Goal: Task Accomplishment & Management: Complete application form

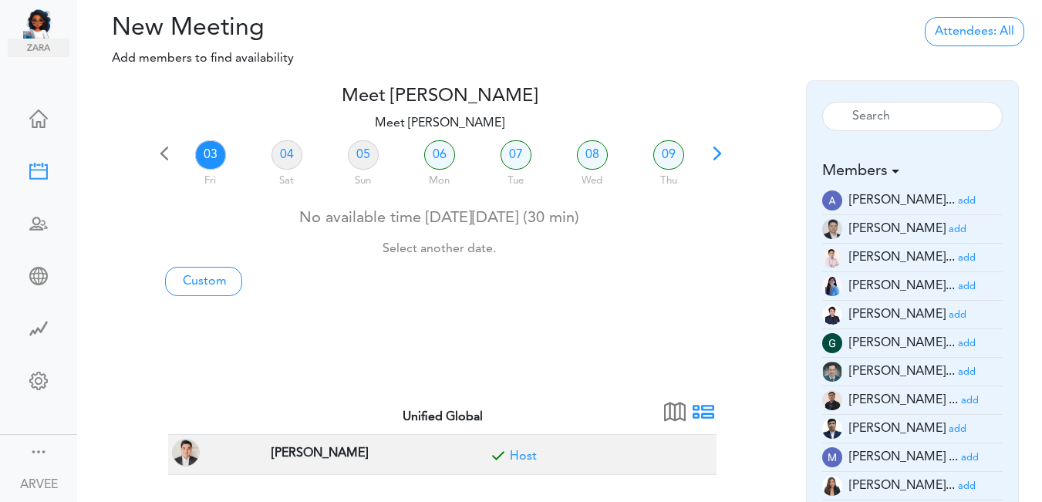
click at [717, 150] on span at bounding box center [718, 159] width 22 height 22
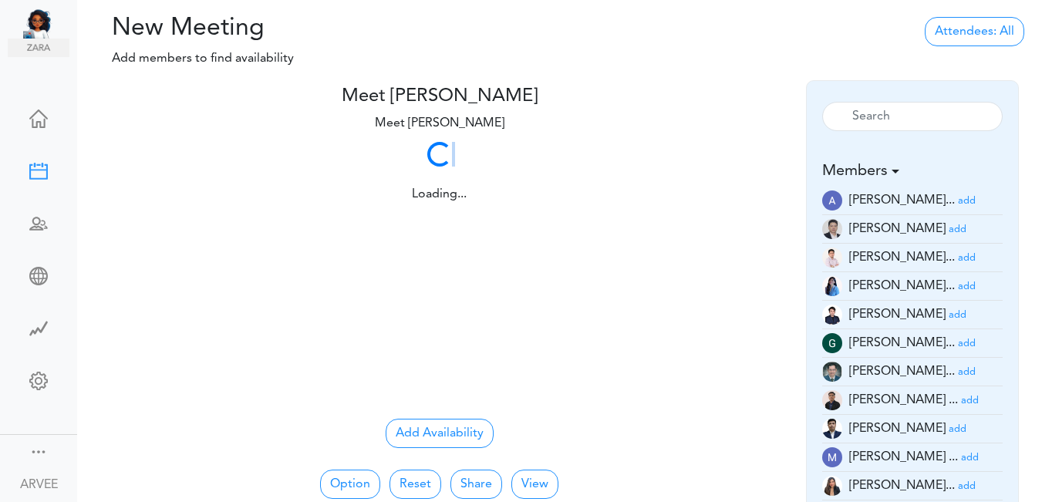
click at [717, 150] on div "Loading... Loading..." at bounding box center [440, 170] width 572 height 68
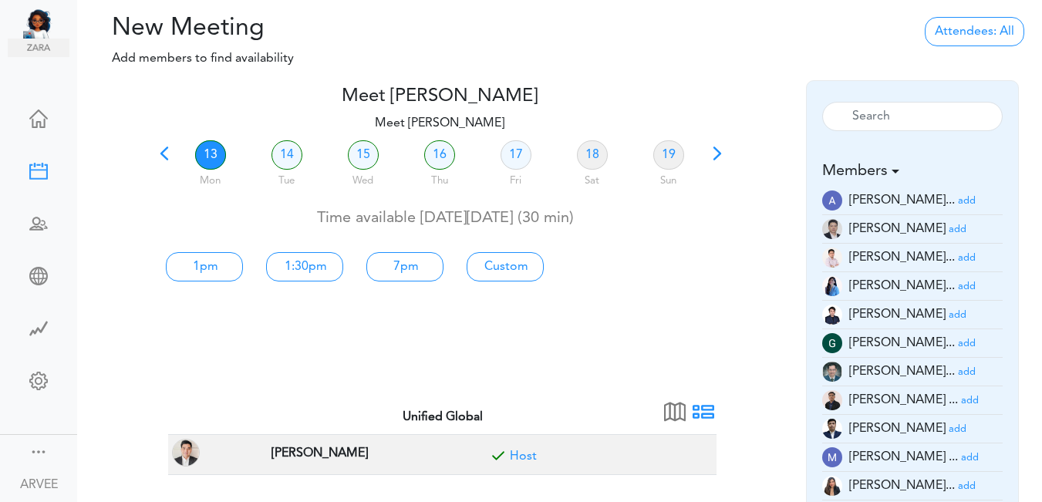
click at [208, 152] on link "13" at bounding box center [210, 154] width 31 height 29
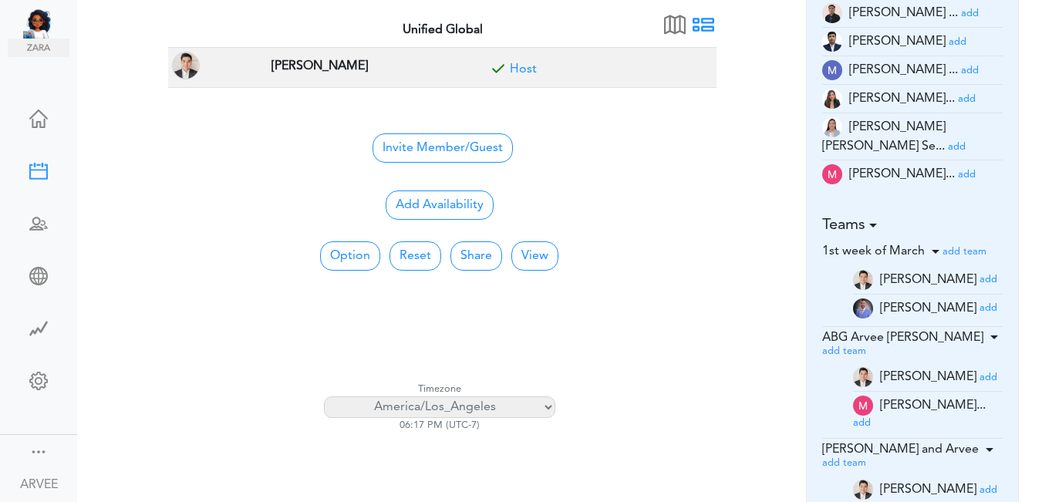
scroll to position [394, 0]
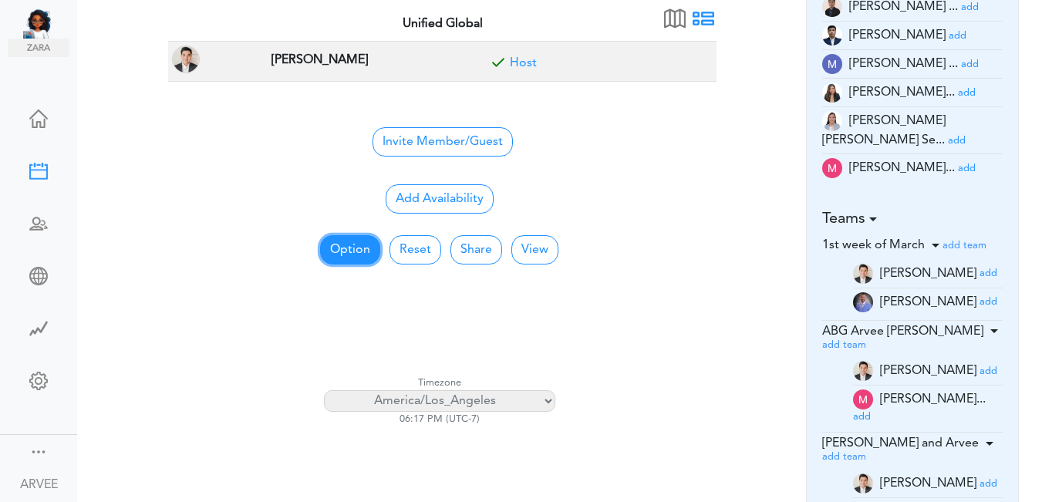
click at [327, 252] on button "Option" at bounding box center [350, 249] width 60 height 29
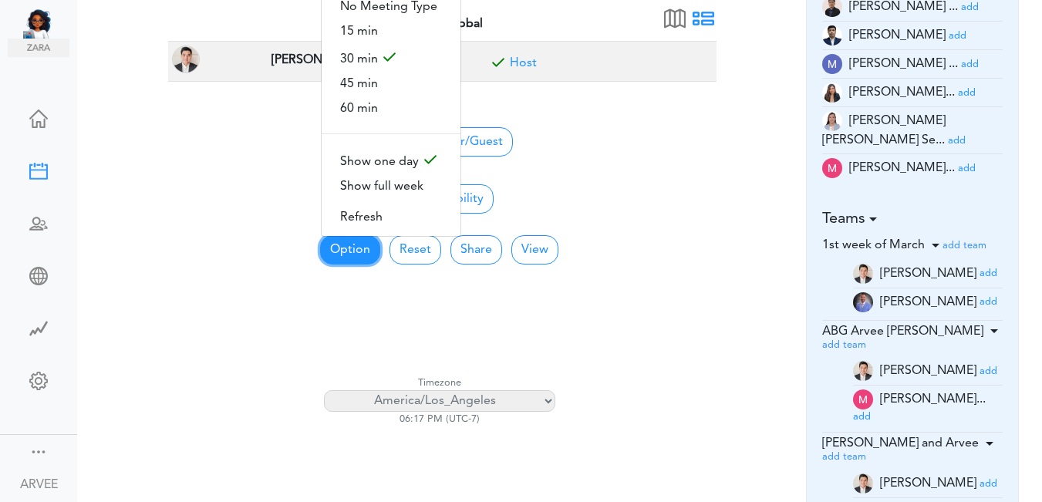
click at [327, 252] on button "Option" at bounding box center [350, 249] width 60 height 29
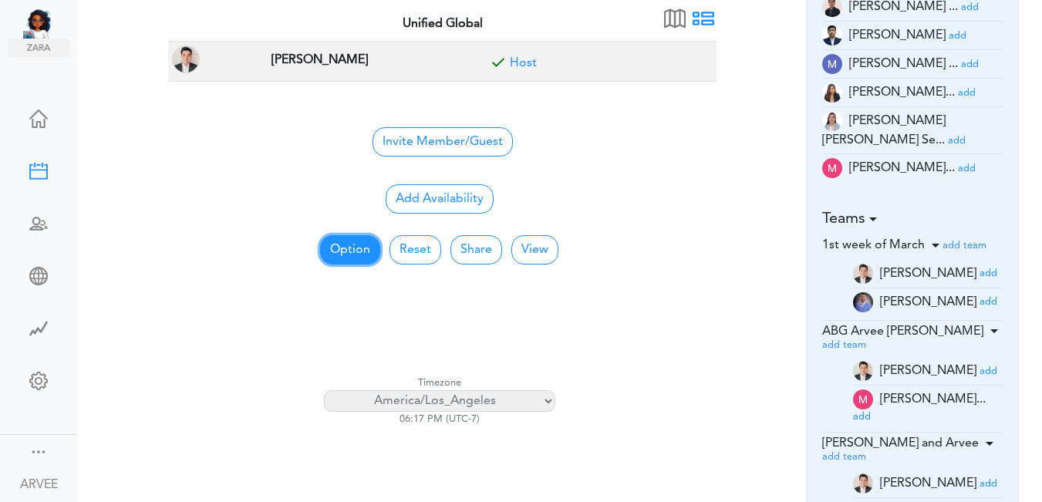
click at [327, 252] on button "Option" at bounding box center [350, 249] width 60 height 29
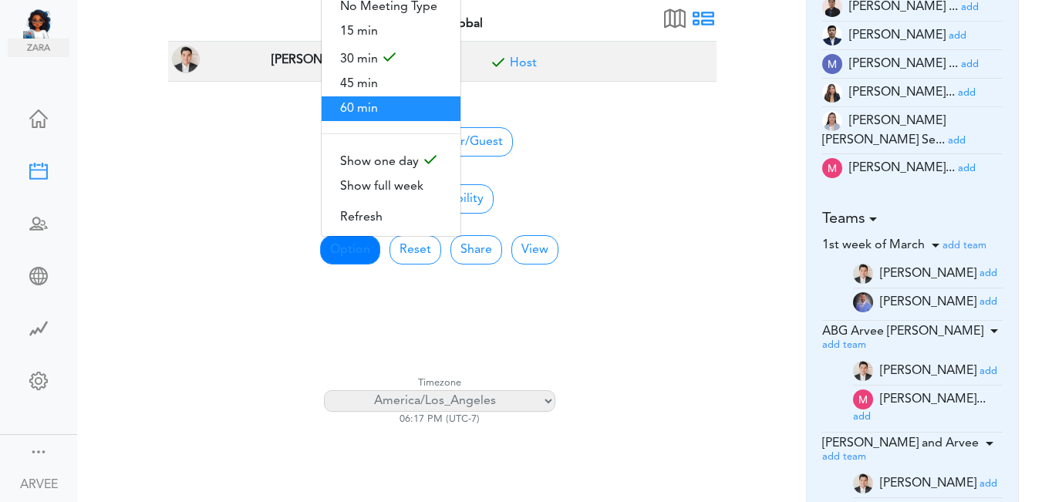
click at [368, 107] on span "60 min" at bounding box center [391, 108] width 139 height 25
click at [368, 107] on table "Unified Global ARVEE FLORES Host Invite Member/Guest Invite" at bounding box center [442, 87] width 549 height 158
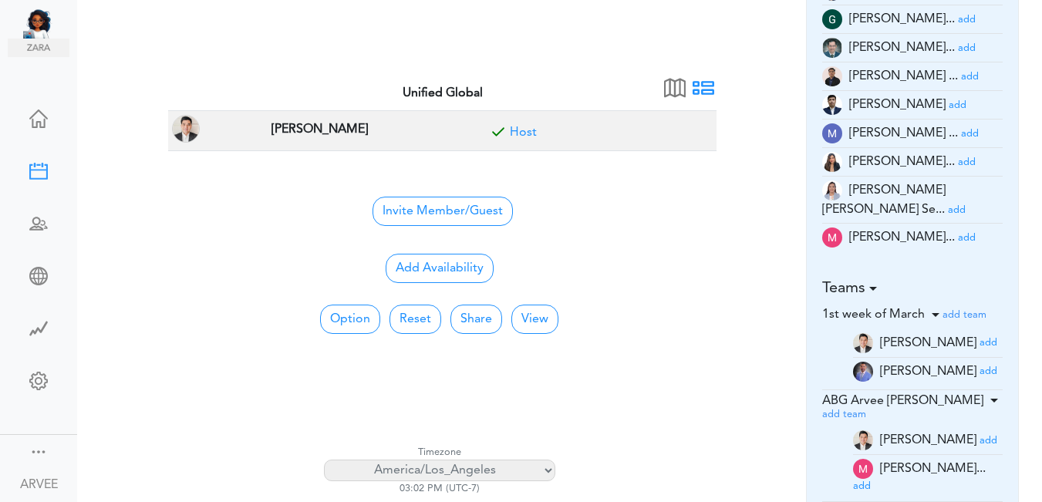
scroll to position [0, 0]
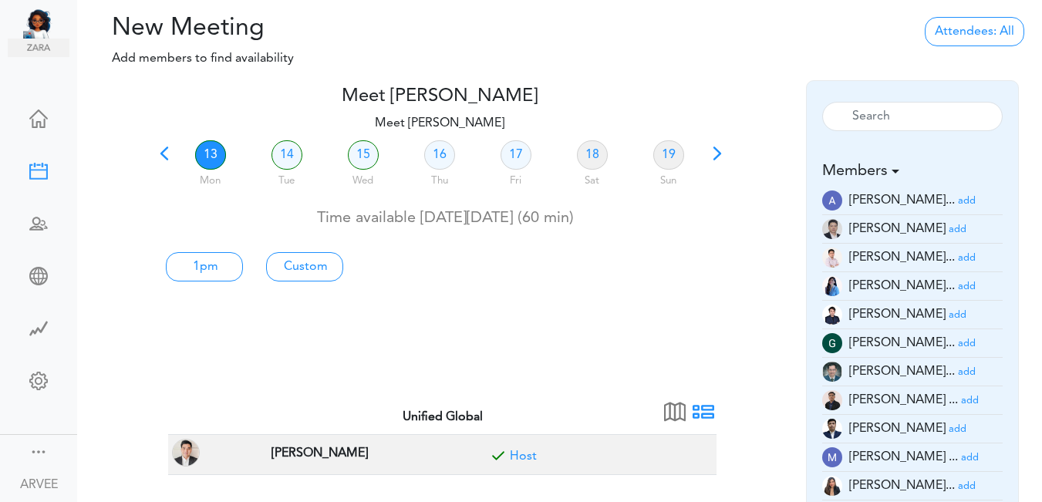
click at [211, 143] on link "13" at bounding box center [210, 154] width 31 height 29
click at [305, 263] on link "Custom" at bounding box center [304, 266] width 77 height 29
type input "Meet ARVEE FLORES"
type input "https://us02web.zoom.us/j/9174257685?pwd=VUE3Y2Fpem5ORktDVUZkeE9Yc01vZz09"
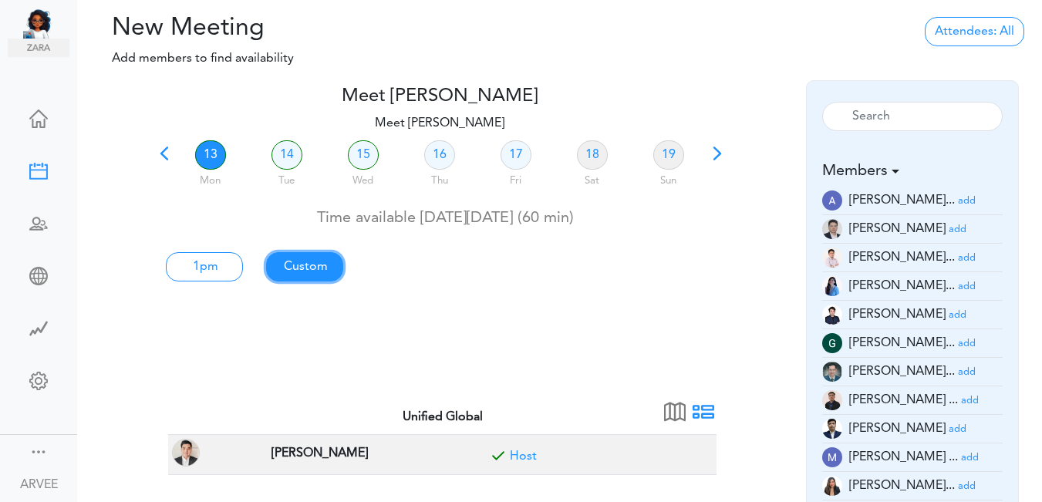
type input "2025-10-13T13:00"
type input "2025-10-13T14:00"
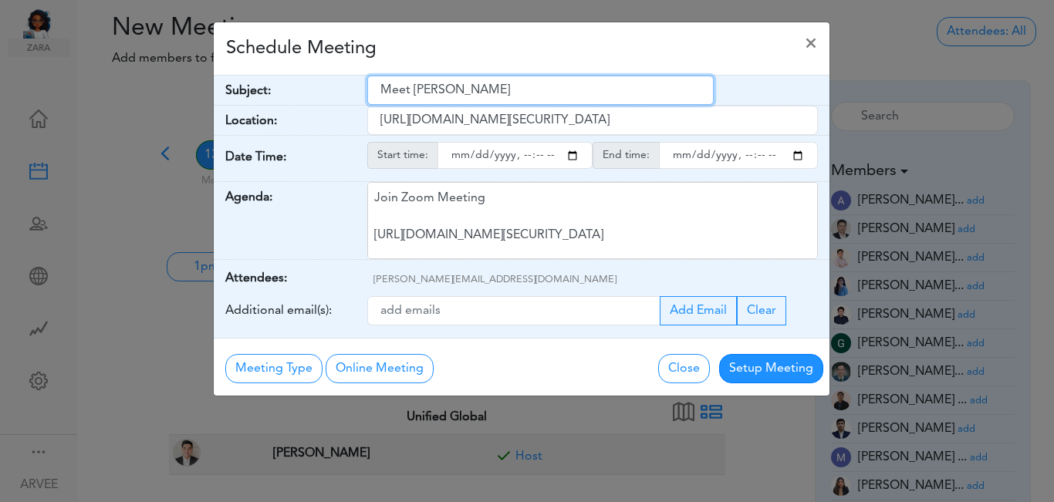
click at [382, 89] on input "Meet ARVEE FLORES" at bounding box center [540, 90] width 346 height 29
drag, startPoint x: 382, startPoint y: 89, endPoint x: 508, endPoint y: 77, distance: 126.3
click at [508, 77] on input "Meet ARVEE FLORES" at bounding box center [540, 90] width 346 height 29
paste input "Emily Mariko - Cost Segregation Study Discussion"
type input "Emily Mariko - Cost Segregation Study Discussion"
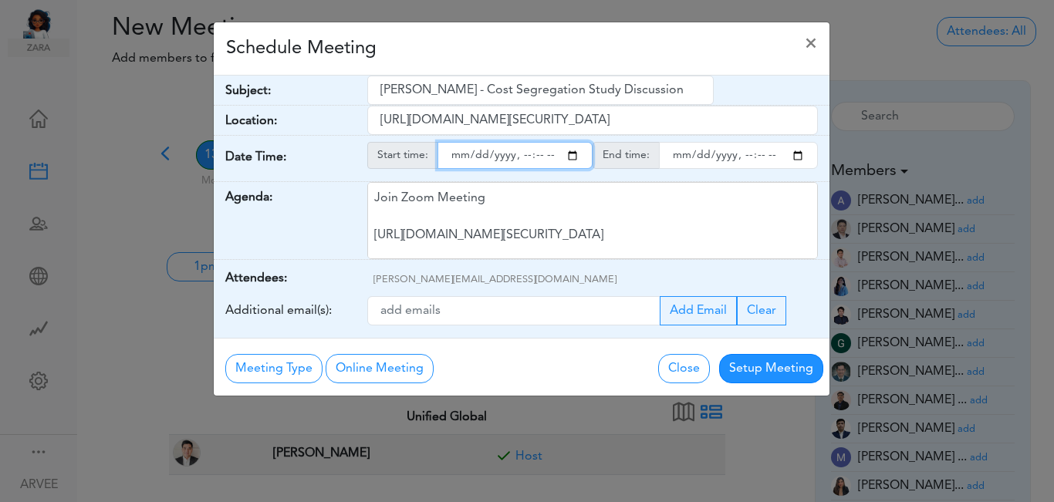
click at [571, 156] on input "starttime" at bounding box center [515, 155] width 155 height 27
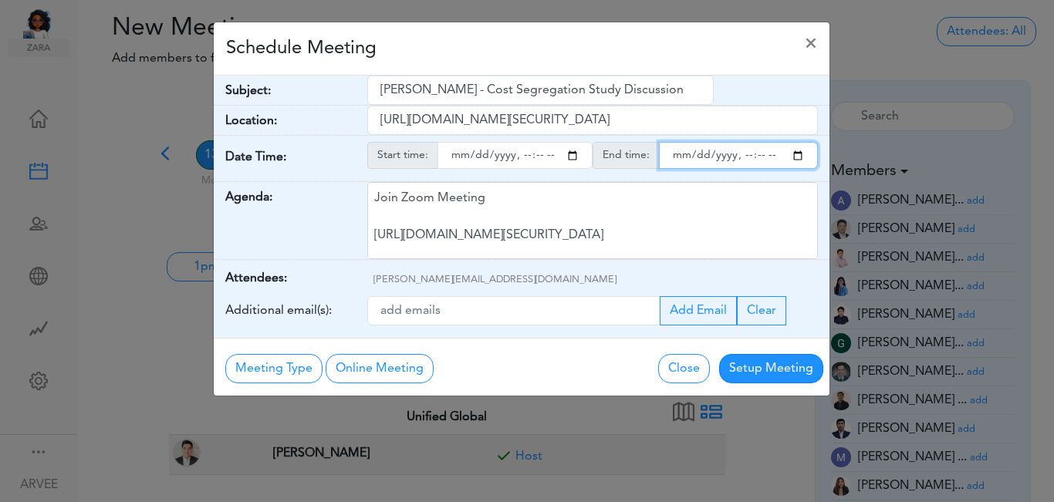
type input "2025-10-13T14:00"
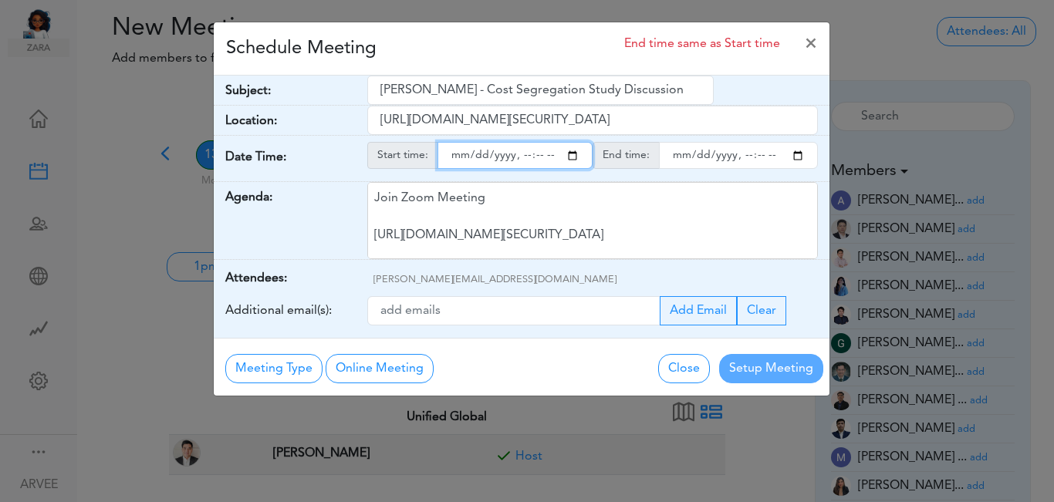
click at [796, 158] on input "endtime" at bounding box center [738, 155] width 159 height 27
type input "2025-10-13T15:00"
click at [471, 49] on div "Schedule Meeting End time same as Start time ×" at bounding box center [522, 48] width 616 height 53
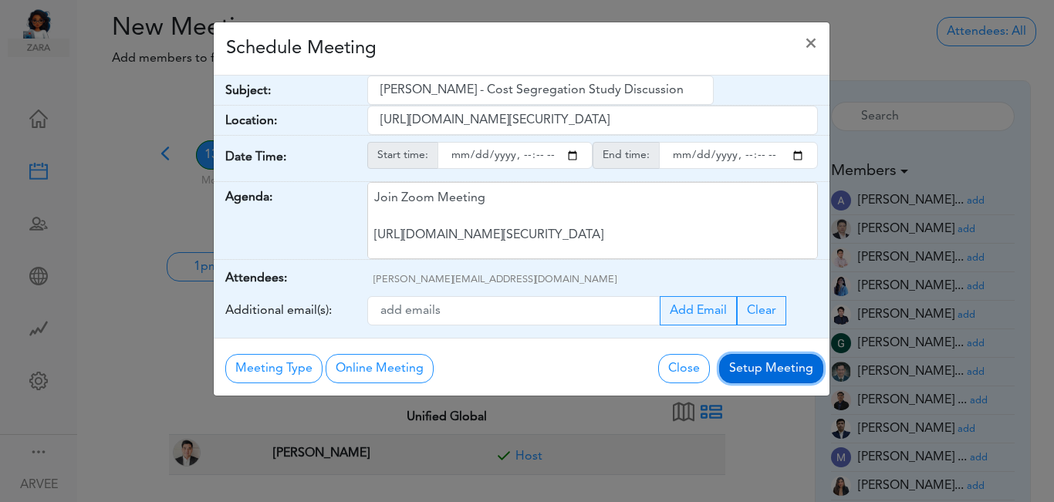
click at [774, 364] on button "Setup Meeting" at bounding box center [771, 368] width 104 height 29
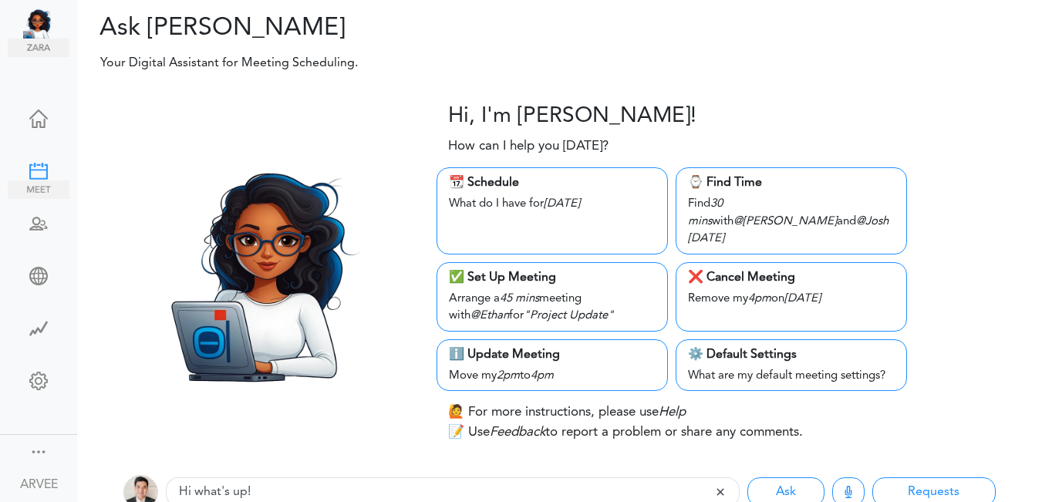
click at [25, 162] on div at bounding box center [39, 169] width 62 height 15
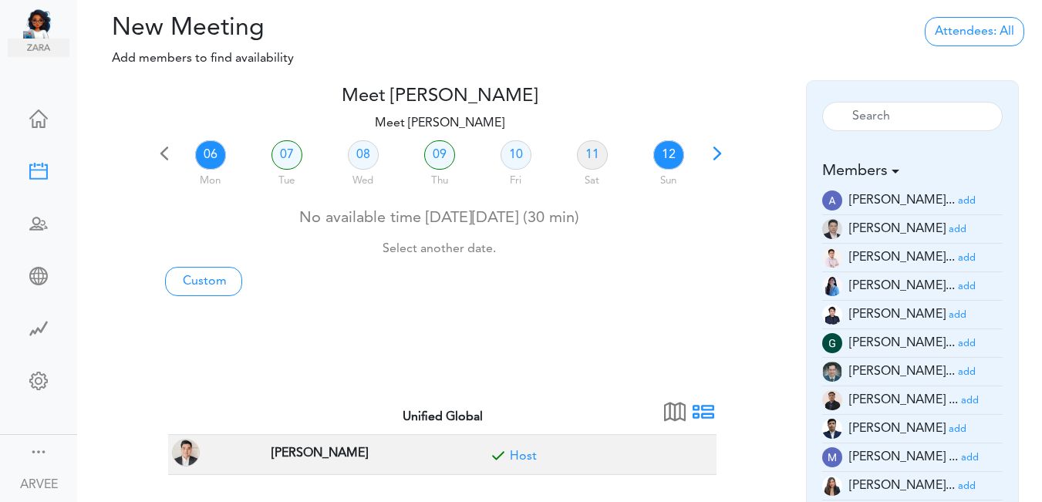
click at [667, 155] on link "12" at bounding box center [669, 154] width 31 height 29
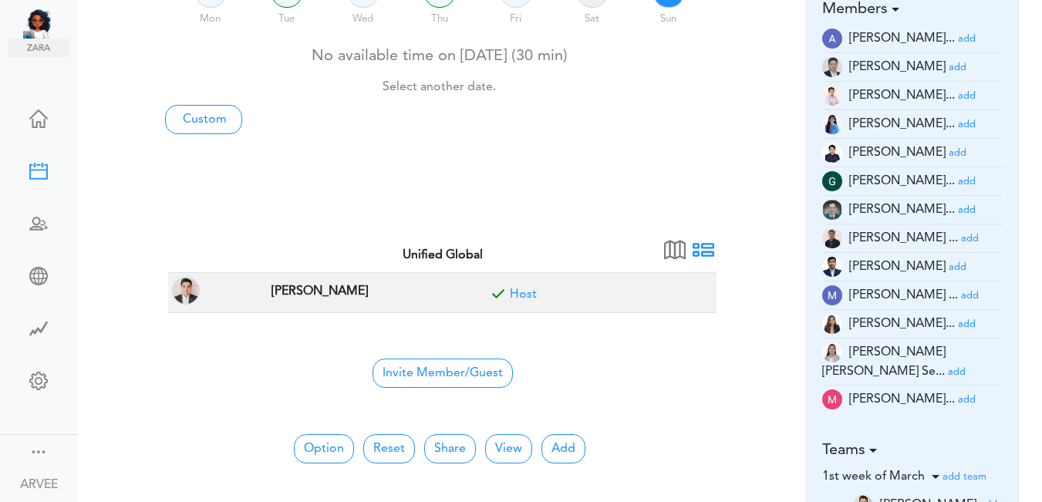
scroll to position [166, 0]
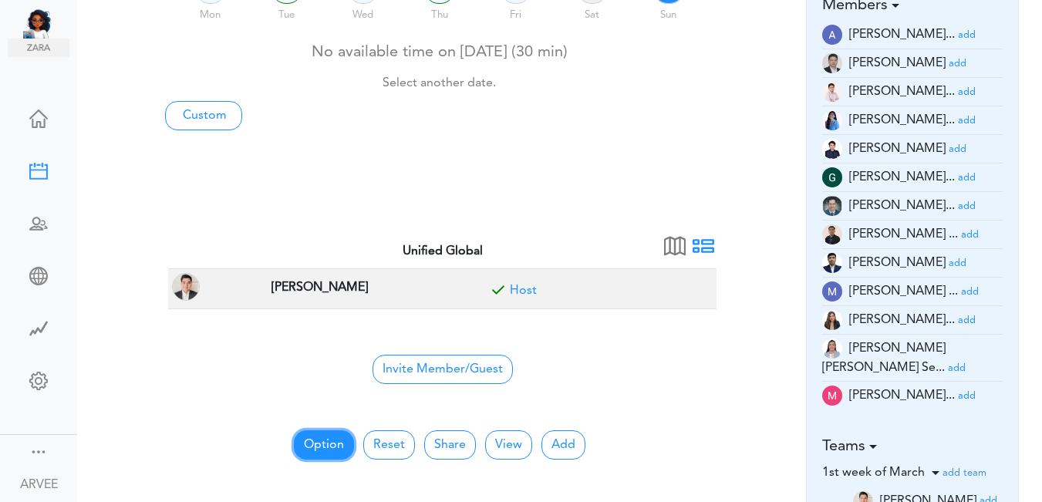
click at [319, 440] on button "Option" at bounding box center [324, 445] width 60 height 29
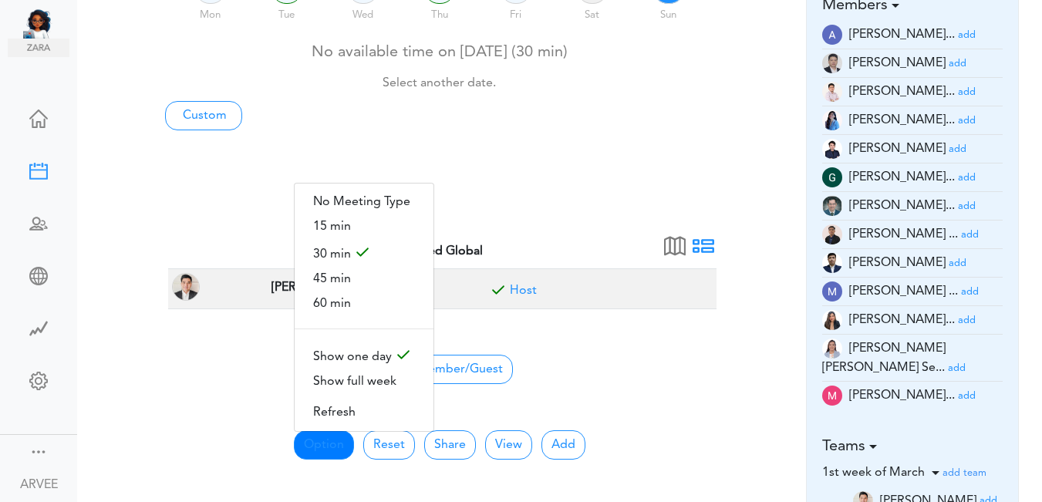
drag, startPoint x: 713, startPoint y: 155, endPoint x: 717, endPoint y: 163, distance: 8.6
click at [713, 156] on div "06 Mon 07 Tue 08 Wed 09 Thu 10 Fri 11 Sat 12 Sun No available time on Mon, 10/0…" at bounding box center [440, 107] width 572 height 272
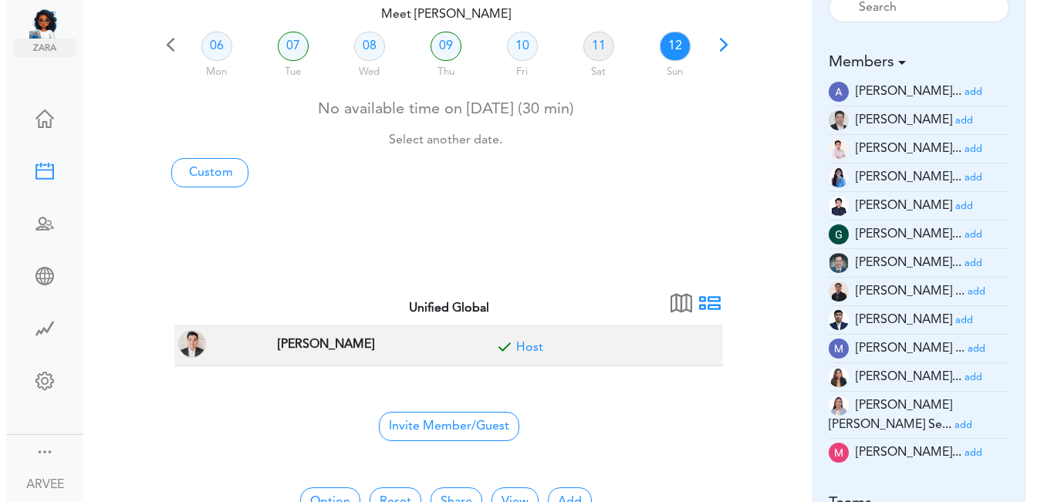
scroll to position [0, 0]
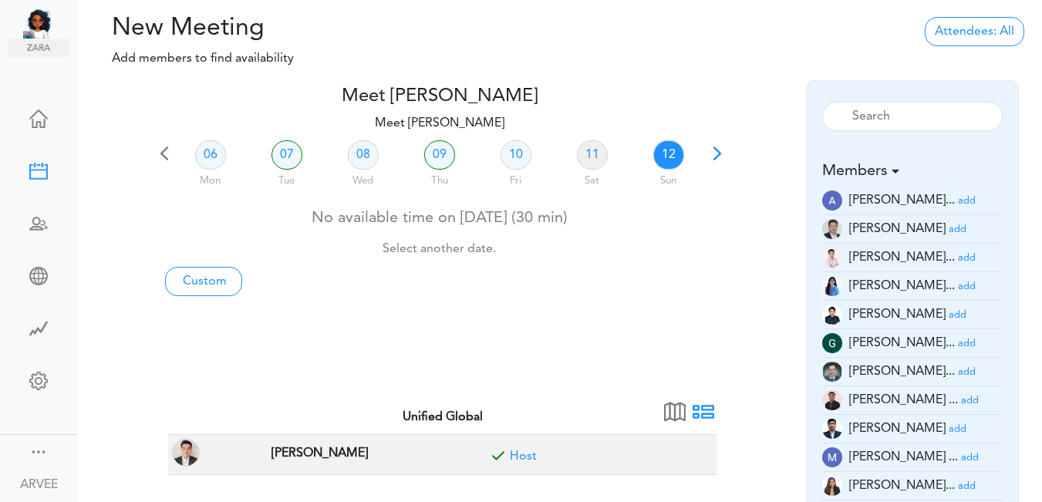
click at [655, 151] on link "12" at bounding box center [669, 154] width 31 height 29
click at [179, 284] on link "Custom" at bounding box center [203, 281] width 77 height 29
type input "Meet ARVEE FLORES"
type input "https://us02web.zoom.us/j/9174257685?pwd=VUE3Y2Fpem5ORktDVUZkeE9Yc01vZz09"
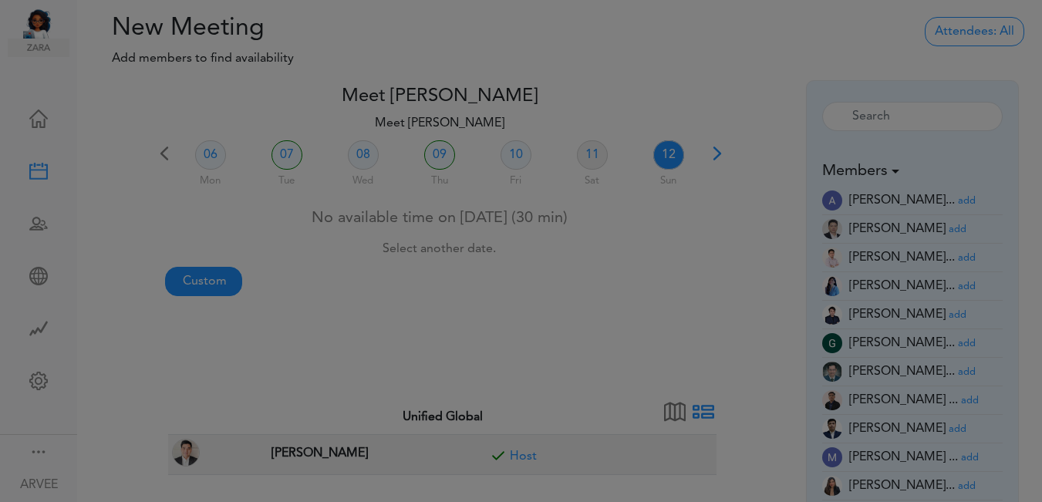
click at [179, 284] on div at bounding box center [521, 251] width 1042 height 502
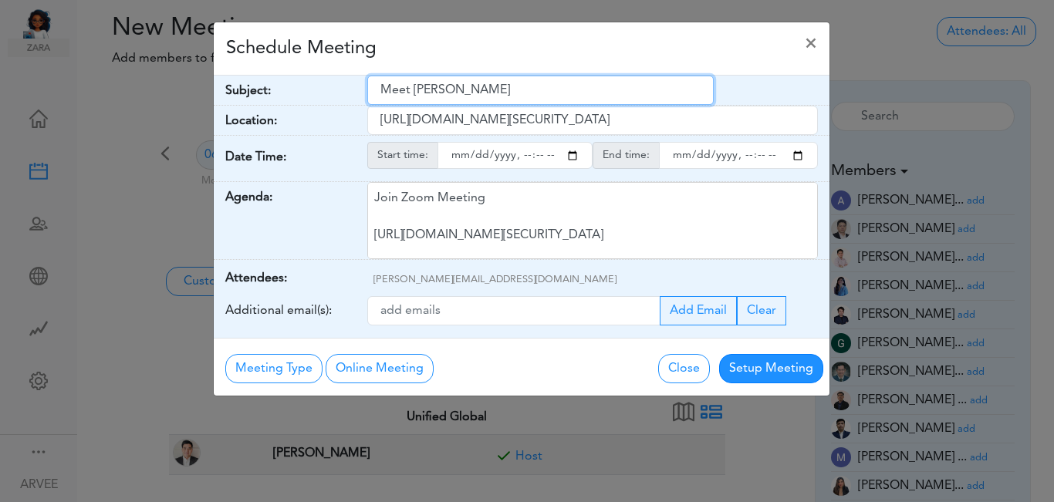
click at [380, 88] on input "Meet ARVEE FLORES" at bounding box center [540, 90] width 346 height 29
drag, startPoint x: 380, startPoint y: 88, endPoint x: 547, endPoint y: 96, distance: 166.9
click at [547, 96] on input "Meet ARVEE FLORES" at bounding box center [540, 90] width 346 height 29
paste input "Subject: (Internal) Emily Mariko - Cost Segregation Study Discussion"
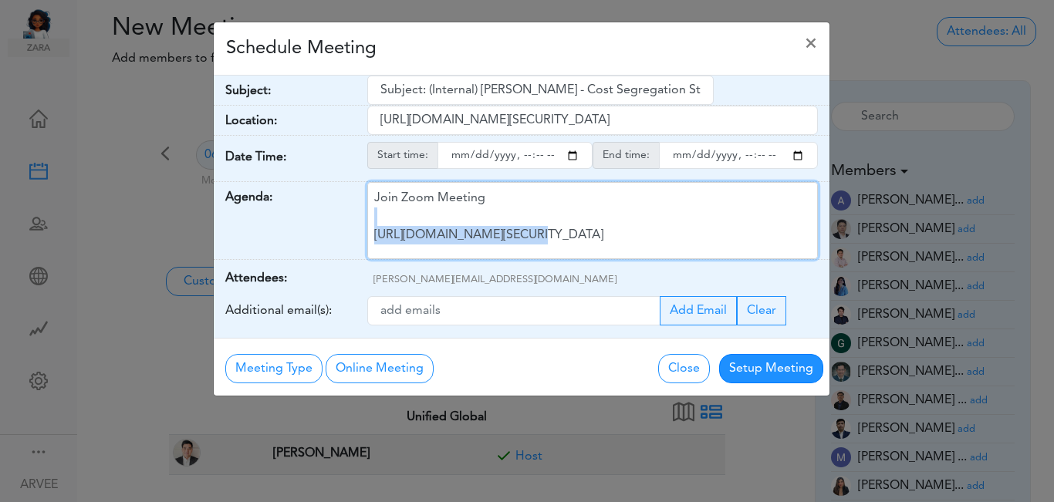
click at [524, 227] on div "Join Zoom Meeting https://us02web.zoom.us/j/9174257685?pwd=VUE3Y2Fpem5ORktDVUZk…" at bounding box center [592, 220] width 451 height 77
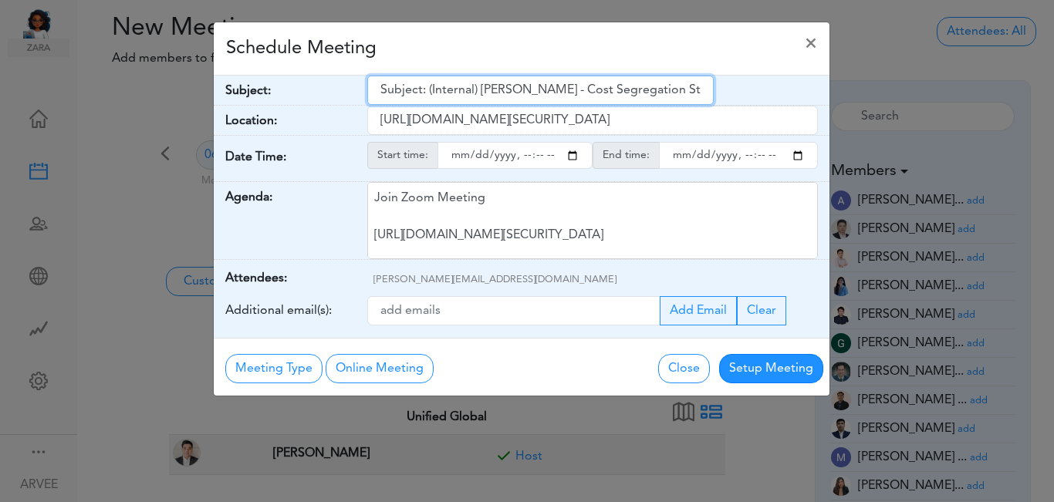
click at [427, 90] on input "Subject: (Internal) Emily Mariko - Cost Segregation Study Discussion" at bounding box center [540, 90] width 346 height 29
click at [426, 89] on input "Internal) Emily Mariko - Cost Segregation Study Discussion" at bounding box center [540, 90] width 346 height 29
type input "Internal: Emily Mariko - Cost Segregation Study Discussion"
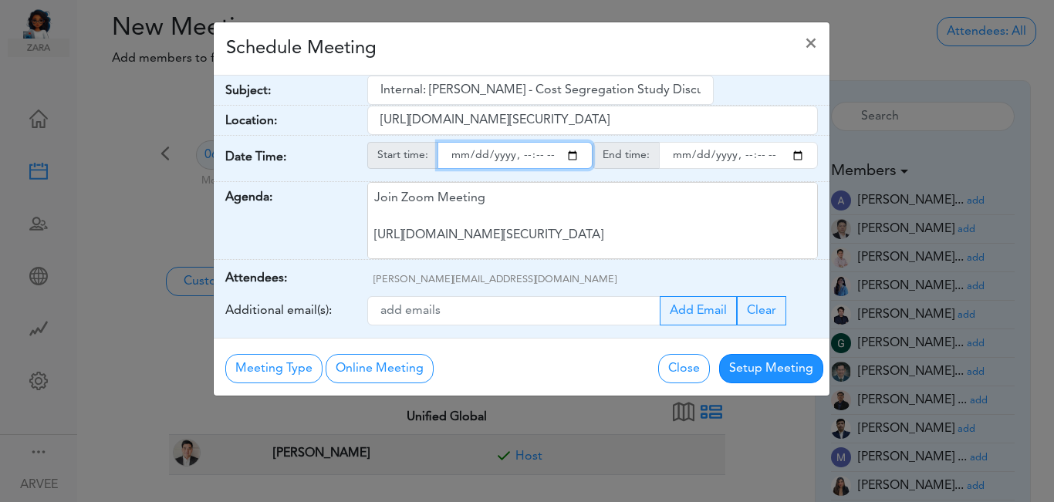
click at [571, 159] on input "starttime" at bounding box center [515, 155] width 155 height 27
click at [519, 159] on input "starttime" at bounding box center [515, 155] width 155 height 27
type input "2025-10-12T19:05"
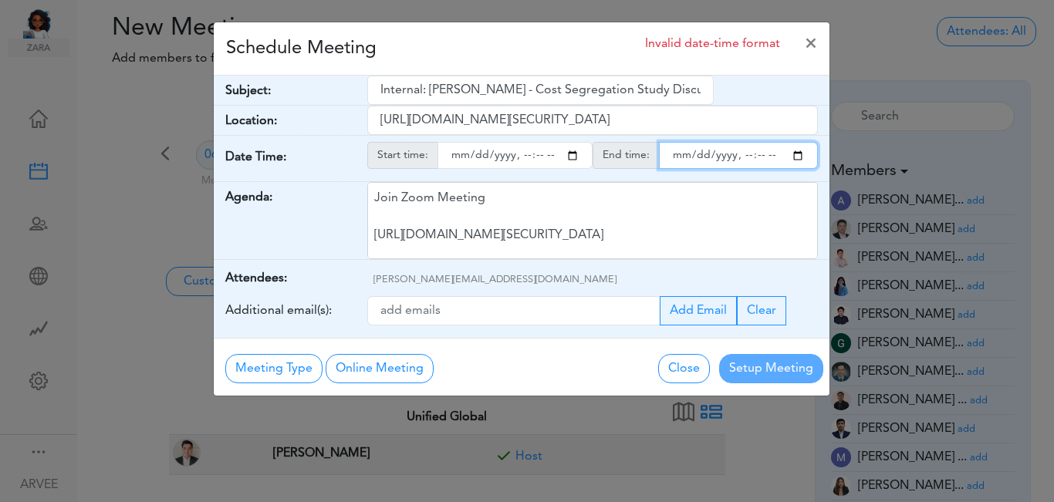
click at [795, 153] on input "endtime" at bounding box center [738, 155] width 159 height 27
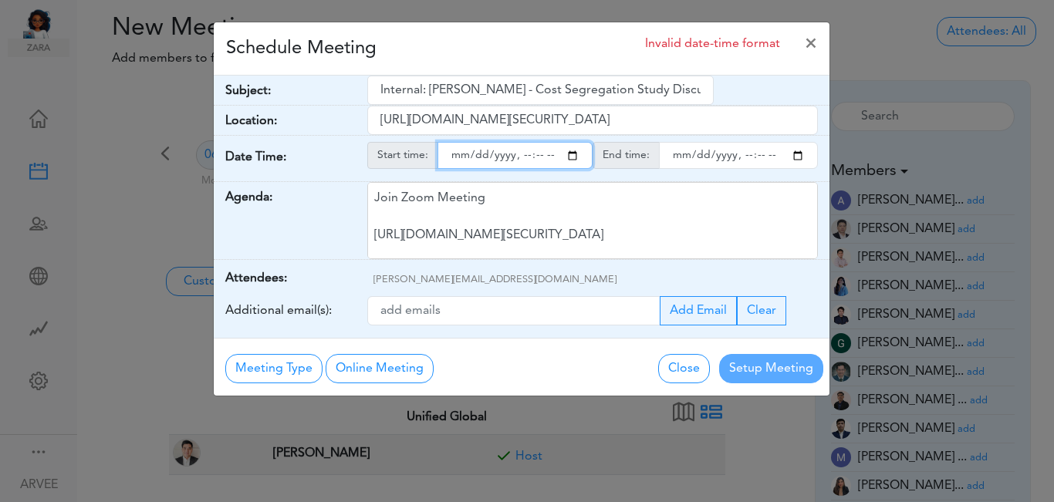
click at [739, 158] on input "endtime" at bounding box center [738, 155] width 159 height 27
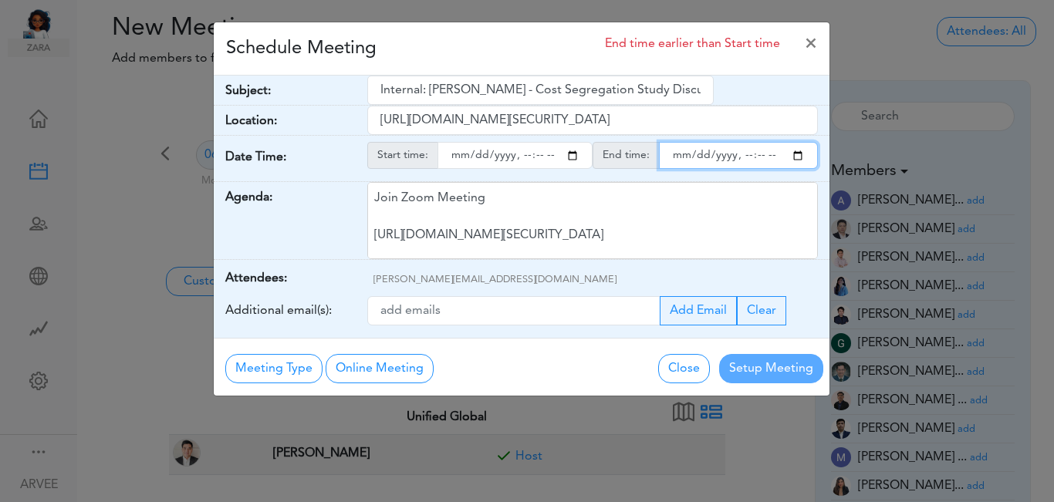
click at [739, 158] on input "endtime" at bounding box center [738, 155] width 159 height 27
click at [755, 155] on input "endtime" at bounding box center [738, 155] width 159 height 27
type input "2025-10-12T19:03"
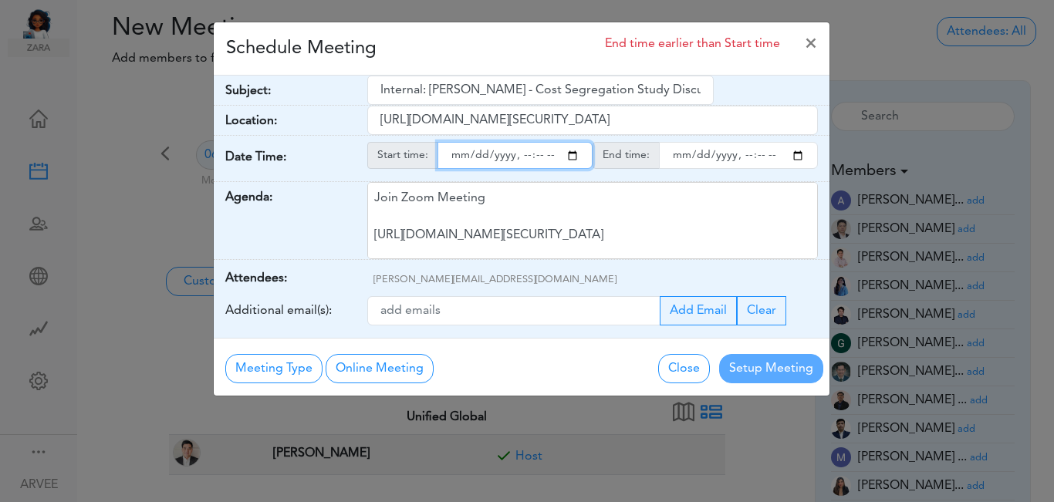
type input "2025-01-12T19:05"
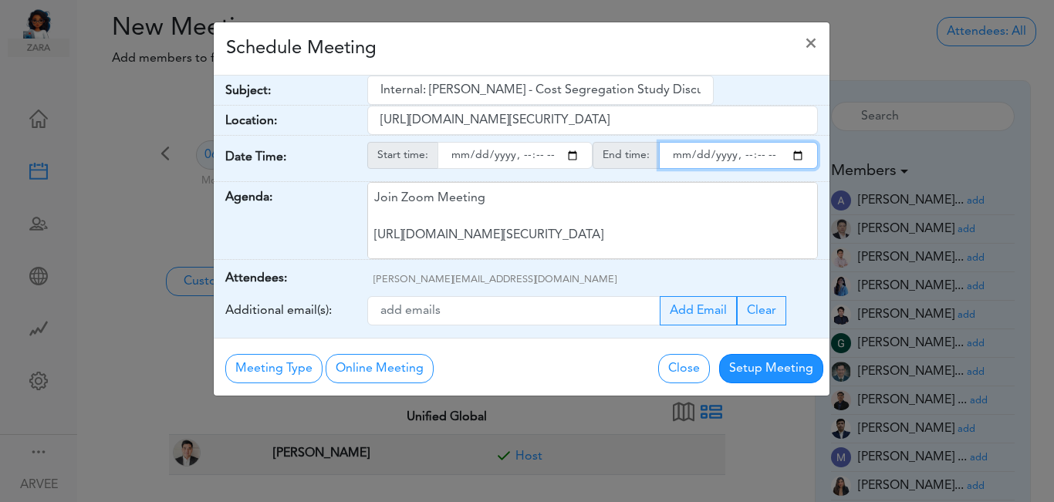
click at [758, 155] on input "endtime" at bounding box center [738, 155] width 159 height 27
type input "2025-10-12T19:30"
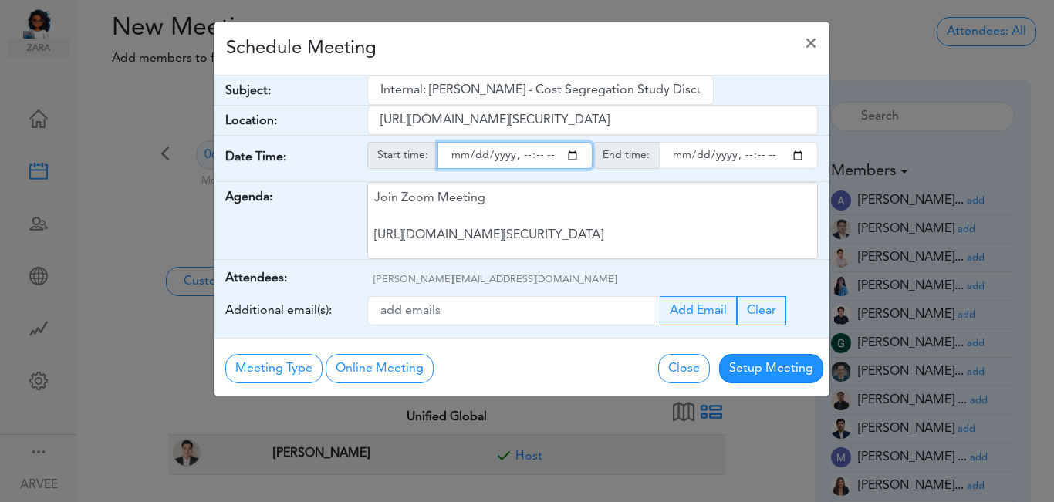
click at [573, 156] on input "starttime" at bounding box center [515, 155] width 155 height 27
click at [542, 155] on input "starttime" at bounding box center [515, 155] width 155 height 27
type input "2025-10-12T19:00"
click at [529, 50] on div "Schedule Meeting ×" at bounding box center [522, 48] width 616 height 53
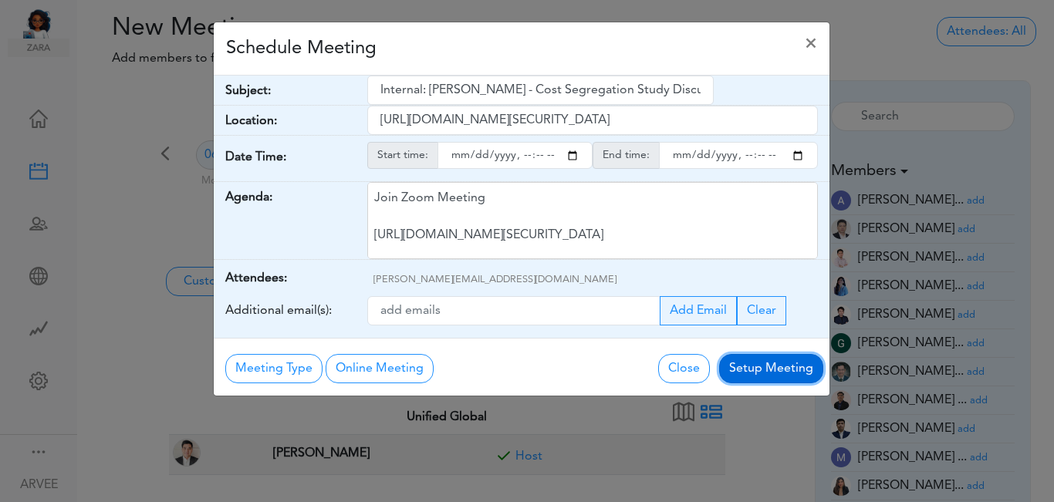
click at [745, 367] on button "Setup Meeting" at bounding box center [771, 368] width 104 height 29
